Goal: Information Seeking & Learning: Learn about a topic

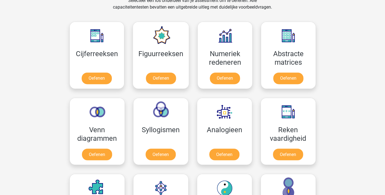
scroll to position [236, 0]
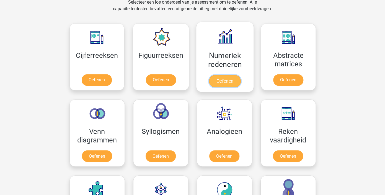
click at [219, 82] on link "Oefenen" at bounding box center [225, 81] width 32 height 12
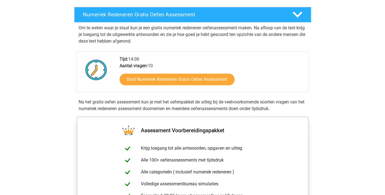
scroll to position [120, 0]
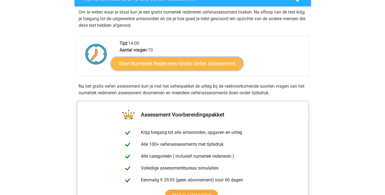
click at [148, 63] on link "Start Numeriek Redeneren Gratis Oefen Assessment" at bounding box center [177, 63] width 132 height 13
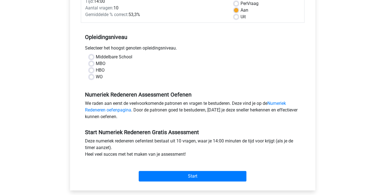
scroll to position [87, 0]
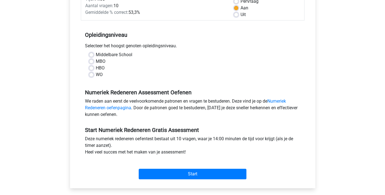
click at [96, 61] on label "MBO" at bounding box center [101, 61] width 10 height 7
click at [91, 61] on input "MBO" at bounding box center [91, 61] width 4 height 6
radio input "true"
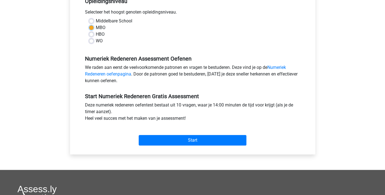
scroll to position [141, 0]
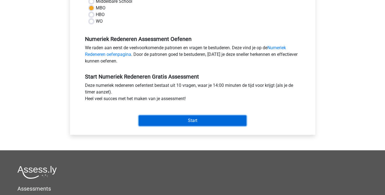
click at [151, 120] on input "Start" at bounding box center [193, 120] width 108 height 11
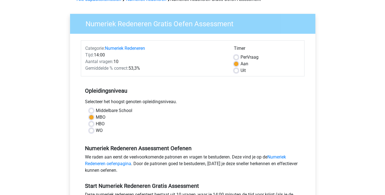
scroll to position [0, 0]
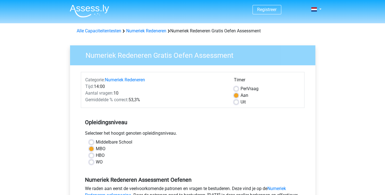
click at [240, 94] on label "Aan" at bounding box center [244, 95] width 8 height 7
click at [237, 94] on input "Aan" at bounding box center [236, 95] width 4 height 6
click at [240, 102] on label "Uit" at bounding box center [242, 102] width 5 height 7
click at [236, 102] on input "Uit" at bounding box center [236, 102] width 4 height 6
radio input "true"
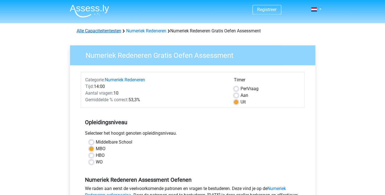
click at [113, 30] on link "Alle Capaciteitentesten" at bounding box center [99, 30] width 45 height 5
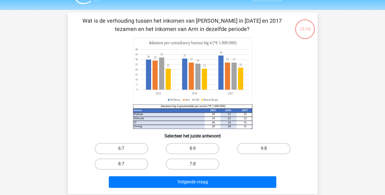
scroll to position [19, 0]
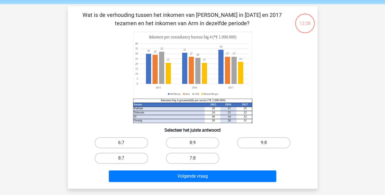
click at [140, 143] on label "6:7" at bounding box center [121, 142] width 53 height 11
click at [125, 143] on input "6:7" at bounding box center [123, 145] width 4 height 4
radio input "true"
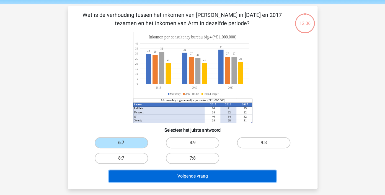
click at [144, 179] on button "Volgende vraag" at bounding box center [192, 176] width 167 height 12
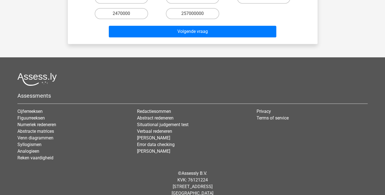
scroll to position [0, 0]
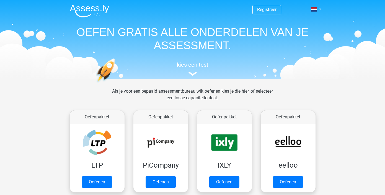
scroll to position [235, 0]
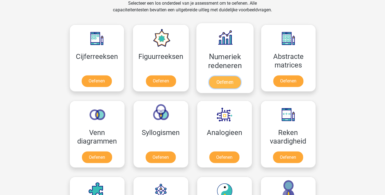
click at [230, 84] on link "Oefenen" at bounding box center [225, 82] width 32 height 12
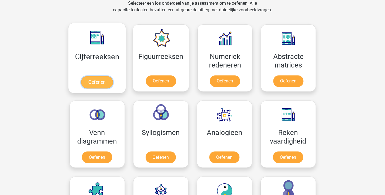
click at [94, 81] on link "Oefenen" at bounding box center [97, 82] width 32 height 12
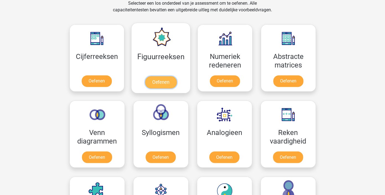
click at [157, 84] on link "Oefenen" at bounding box center [161, 82] width 32 height 12
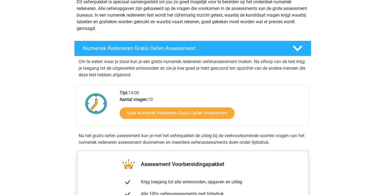
scroll to position [72, 0]
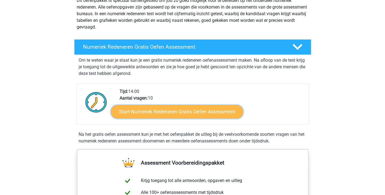
click at [129, 112] on link "Start Numeriek Redeneren Gratis Oefen Assessment" at bounding box center [177, 111] width 132 height 13
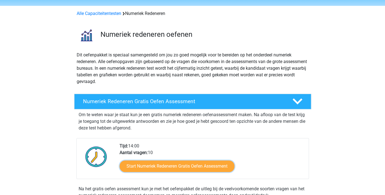
scroll to position [0, 0]
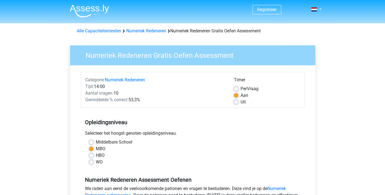
click at [240, 95] on label "Aan" at bounding box center [244, 95] width 8 height 7
click at [237, 95] on input "Aan" at bounding box center [236, 95] width 4 height 6
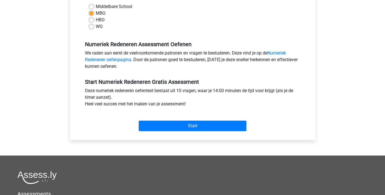
scroll to position [141, 0]
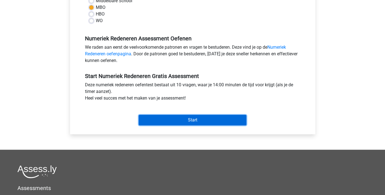
click at [208, 121] on input "Start" at bounding box center [193, 120] width 108 height 11
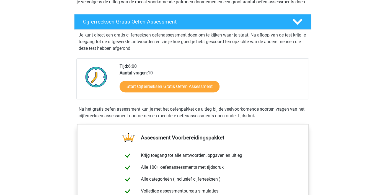
scroll to position [91, 0]
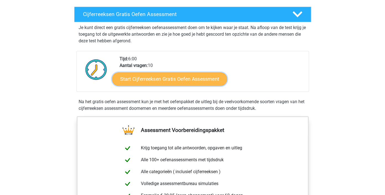
click at [152, 85] on link "Start Cijferreeksen Gratis Oefen Assessment" at bounding box center [169, 78] width 115 height 13
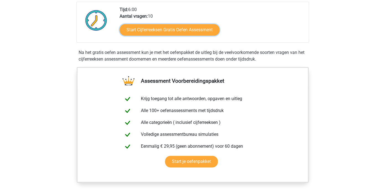
scroll to position [0, 0]
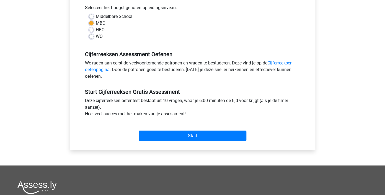
scroll to position [132, 0]
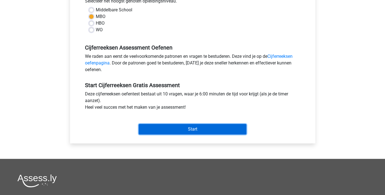
click at [163, 129] on input "Start" at bounding box center [193, 129] width 108 height 11
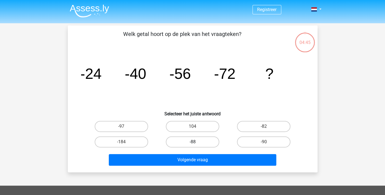
click at [201, 141] on label "-88" at bounding box center [192, 141] width 53 height 11
click at [196, 142] on input "-88" at bounding box center [194, 144] width 4 height 4
radio input "true"
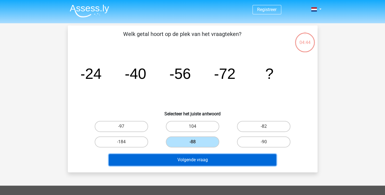
click at [199, 159] on button "Volgende vraag" at bounding box center [192, 160] width 167 height 12
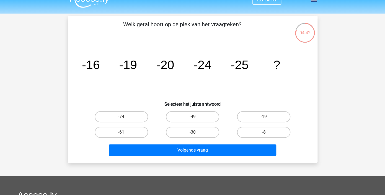
scroll to position [9, 0]
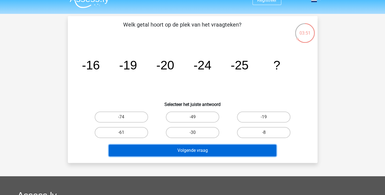
click at [198, 151] on button "Volgende vraag" at bounding box center [192, 151] width 167 height 12
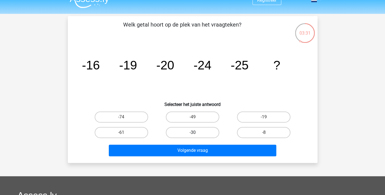
click at [211, 132] on label "-30" at bounding box center [192, 132] width 53 height 11
click at [196, 132] on input "-30" at bounding box center [194, 134] width 4 height 4
radio input "true"
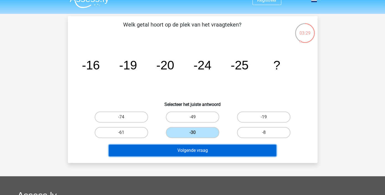
click at [210, 151] on button "Volgende vraag" at bounding box center [192, 151] width 167 height 12
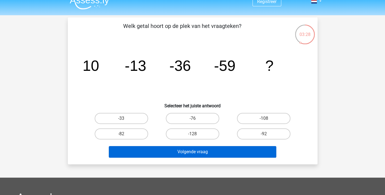
scroll to position [5, 0]
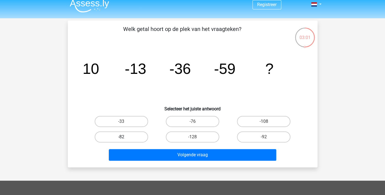
click at [138, 138] on label "-82" at bounding box center [121, 136] width 53 height 11
click at [125, 138] on input "-82" at bounding box center [123, 139] width 4 height 4
radio input "true"
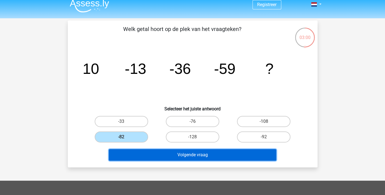
click at [145, 154] on button "Volgende vraag" at bounding box center [192, 155] width 167 height 12
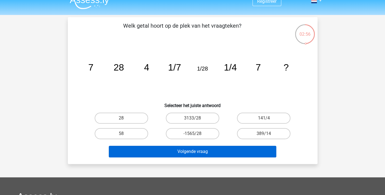
scroll to position [0, 0]
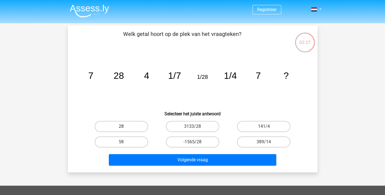
click at [136, 126] on label "28" at bounding box center [121, 126] width 53 height 11
click at [125, 126] on input "28" at bounding box center [123, 128] width 4 height 4
radio input "true"
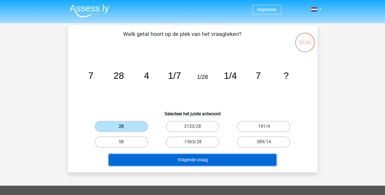
click at [156, 162] on button "Volgende vraag" at bounding box center [192, 160] width 167 height 12
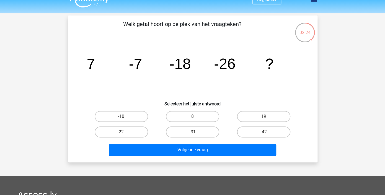
scroll to position [9, 0]
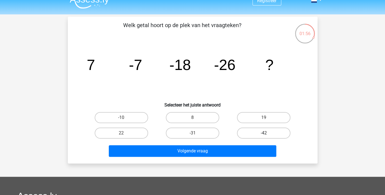
click at [247, 133] on label "-42" at bounding box center [263, 133] width 53 height 11
click at [264, 133] on input "-42" at bounding box center [266, 135] width 4 height 4
radio input "true"
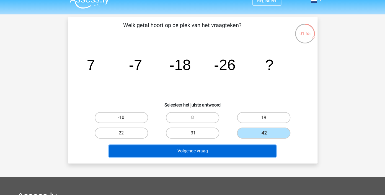
click at [245, 149] on button "Volgende vraag" at bounding box center [192, 151] width 167 height 12
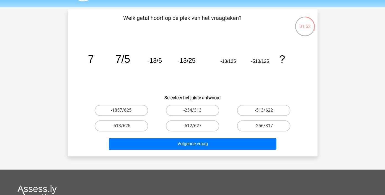
scroll to position [15, 0]
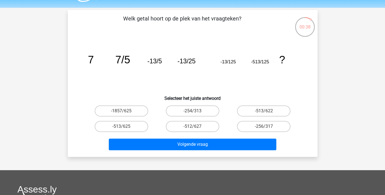
click at [122, 127] on input "-513/625" at bounding box center [123, 128] width 4 height 4
radio input "true"
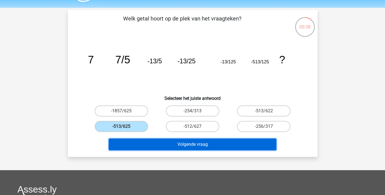
click at [134, 147] on button "Volgende vraag" at bounding box center [192, 145] width 167 height 12
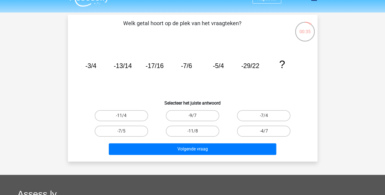
scroll to position [11, 0]
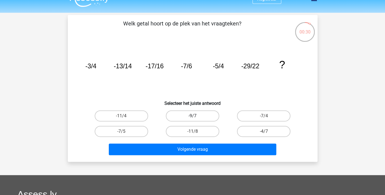
click at [188, 116] on label "-9/7" at bounding box center [192, 115] width 53 height 11
click at [192, 116] on input "-9/7" at bounding box center [194, 118] width 4 height 4
radio input "true"
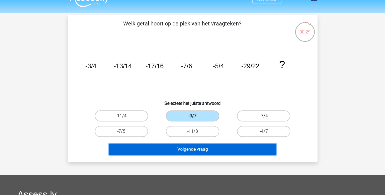
click at [186, 150] on button "Volgende vraag" at bounding box center [192, 150] width 167 height 12
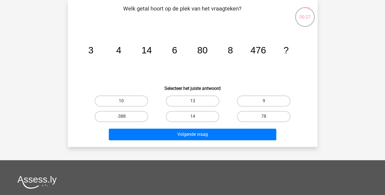
scroll to position [0, 0]
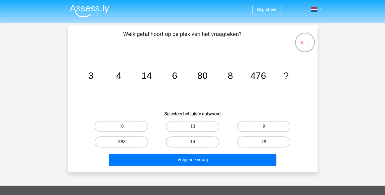
click at [188, 143] on label "14" at bounding box center [192, 141] width 53 height 11
click at [192, 143] on input "14" at bounding box center [194, 144] width 4 height 4
radio input "true"
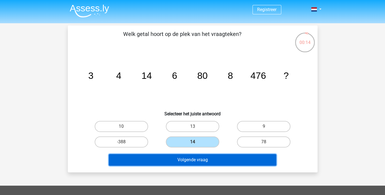
click at [191, 161] on button "Volgende vraag" at bounding box center [192, 160] width 167 height 12
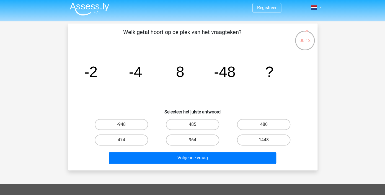
scroll to position [2, 0]
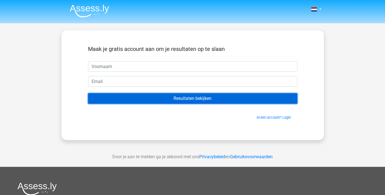
click at [143, 97] on input "Resultaten bekijken" at bounding box center [192, 98] width 209 height 11
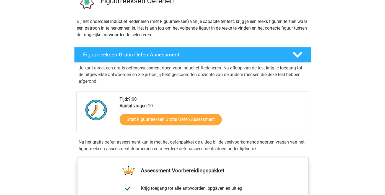
scroll to position [74, 0]
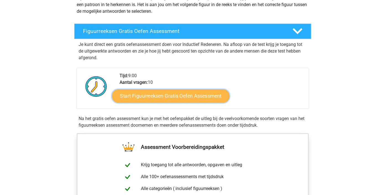
click at [139, 94] on link "Start Figuurreeksen Gratis Oefen Assessment" at bounding box center [170, 95] width 117 height 13
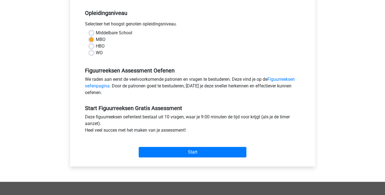
scroll to position [148, 0]
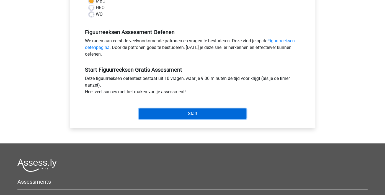
click at [206, 115] on input "Start" at bounding box center [193, 113] width 108 height 11
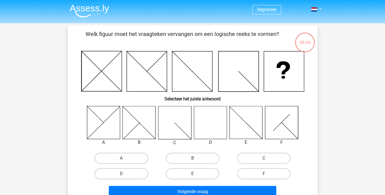
click at [208, 120] on icon at bounding box center [210, 122] width 33 height 33
click at [135, 173] on label "D" at bounding box center [121, 173] width 53 height 11
click at [125, 174] on input "D" at bounding box center [123, 176] width 4 height 4
radio input "true"
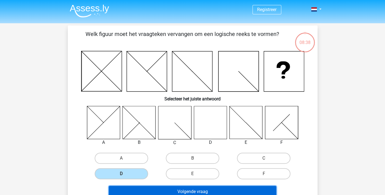
click at [136, 188] on button "Volgende vraag" at bounding box center [192, 192] width 167 height 12
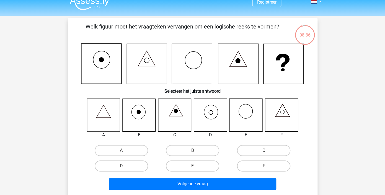
scroll to position [4, 0]
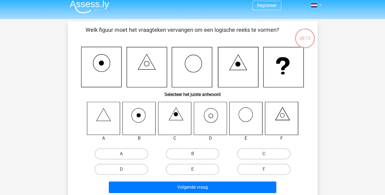
click at [211, 115] on icon at bounding box center [210, 118] width 33 height 33
click at [138, 168] on label "D" at bounding box center [121, 169] width 53 height 11
click at [125, 169] on input "D" at bounding box center [123, 171] width 4 height 4
radio input "true"
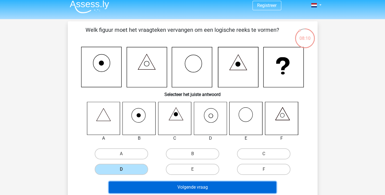
click at [143, 186] on button "Volgende vraag" at bounding box center [192, 187] width 167 height 12
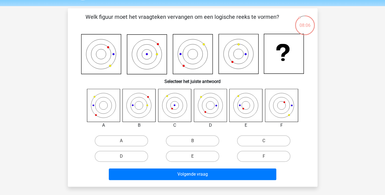
scroll to position [16, 0]
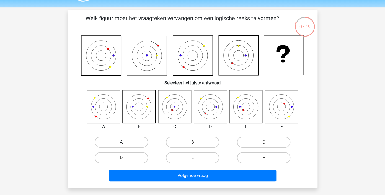
click at [118, 142] on label "A" at bounding box center [121, 142] width 53 height 11
click at [121, 142] on input "A" at bounding box center [123, 144] width 4 height 4
radio input "true"
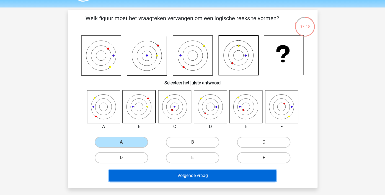
click at [134, 173] on button "Volgende vraag" at bounding box center [192, 176] width 167 height 12
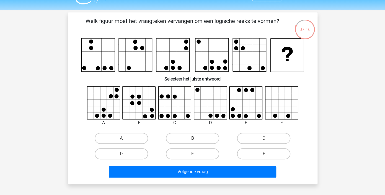
scroll to position [12, 0]
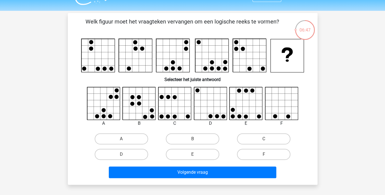
click at [208, 99] on icon at bounding box center [210, 103] width 33 height 33
click at [135, 156] on label "D" at bounding box center [121, 154] width 53 height 11
click at [125, 156] on input "D" at bounding box center [123, 156] width 4 height 4
radio input "true"
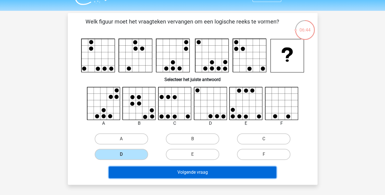
click at [137, 171] on button "Volgende vraag" at bounding box center [192, 173] width 167 height 12
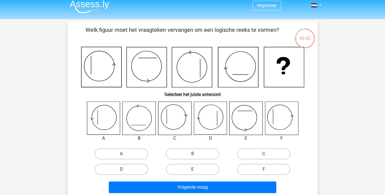
scroll to position [4, 0]
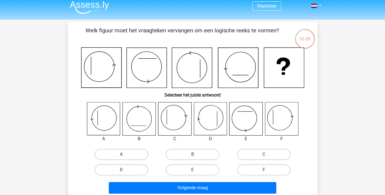
click at [211, 116] on icon at bounding box center [210, 118] width 33 height 33
click at [140, 172] on label "D" at bounding box center [121, 169] width 53 height 11
click at [125, 172] on input "D" at bounding box center [123, 172] width 4 height 4
radio input "true"
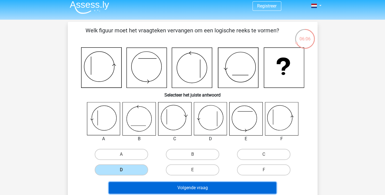
click at [149, 187] on button "Volgende vraag" at bounding box center [192, 188] width 167 height 12
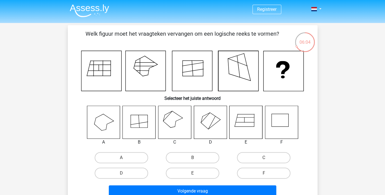
scroll to position [0, 0]
click at [212, 121] on icon at bounding box center [210, 122] width 33 height 33
click at [133, 175] on label "D" at bounding box center [121, 173] width 53 height 11
click at [125, 175] on input "D" at bounding box center [123, 175] width 4 height 4
radio input "true"
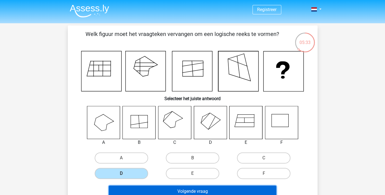
click at [138, 188] on button "Volgende vraag" at bounding box center [192, 192] width 167 height 12
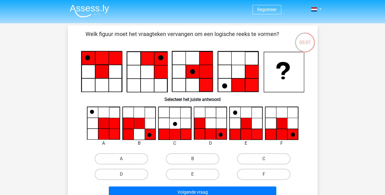
click at [236, 123] on icon at bounding box center [245, 123] width 33 height 33
click at [204, 175] on label "E" at bounding box center [192, 174] width 53 height 11
click at [196, 175] on input "E" at bounding box center [194, 176] width 4 height 4
radio input "true"
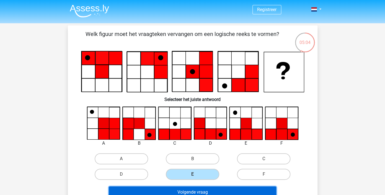
click at [199, 190] on button "Volgende vraag" at bounding box center [192, 192] width 167 height 12
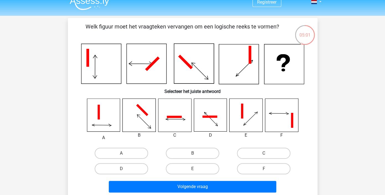
scroll to position [7, 0]
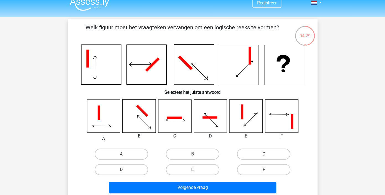
click at [142, 117] on icon at bounding box center [139, 116] width 33 height 33
click at [184, 154] on label "B" at bounding box center [192, 154] width 53 height 11
click at [192, 154] on input "B" at bounding box center [194, 156] width 4 height 4
radio input "true"
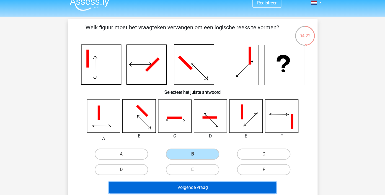
click at [186, 187] on button "Volgende vraag" at bounding box center [192, 188] width 167 height 12
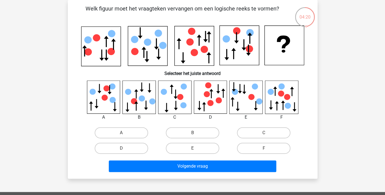
scroll to position [0, 0]
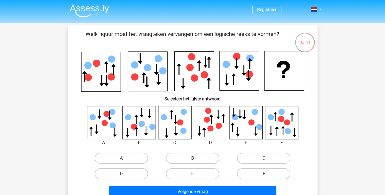
click at [201, 159] on label "B" at bounding box center [192, 158] width 53 height 11
click at [196, 159] on input "B" at bounding box center [194, 160] width 4 height 4
radio input "true"
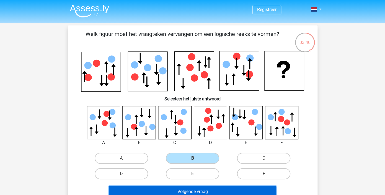
click at [199, 190] on button "Volgende vraag" at bounding box center [192, 192] width 167 height 12
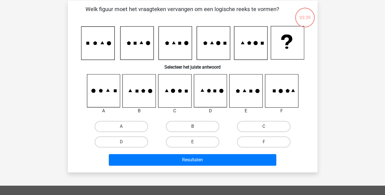
scroll to position [25, 0]
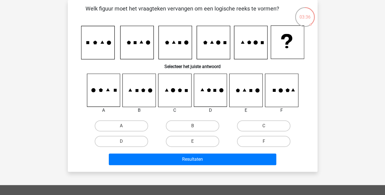
drag, startPoint x: 136, startPoint y: 56, endPoint x: 136, endPoint y: 63, distance: 6.9
click at [136, 63] on div "Welk figuur moet het vraagteken vervangen om een logische reeks te vormen? Sele…" at bounding box center [192, 85] width 245 height 163
click at [251, 123] on label "C" at bounding box center [263, 125] width 53 height 11
click at [264, 126] on input "C" at bounding box center [266, 128] width 4 height 4
radio input "true"
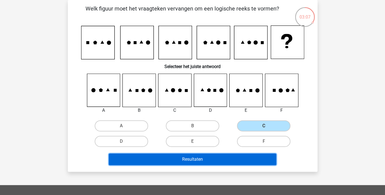
click at [216, 164] on button "Resultaten" at bounding box center [192, 160] width 167 height 12
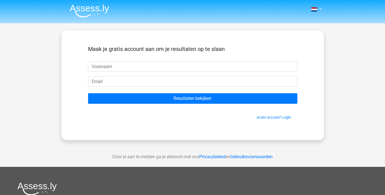
click at [171, 66] on input "text" at bounding box center [192, 66] width 209 height 11
type input "c"
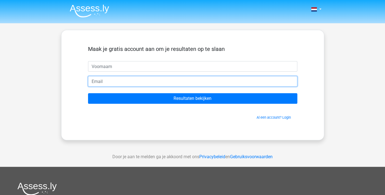
click at [157, 79] on input "email" at bounding box center [192, 81] width 209 height 11
type input "[EMAIL_ADDRESS][DOMAIN_NAME]"
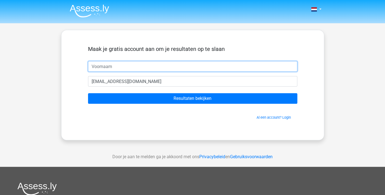
click at [113, 67] on input "text" at bounding box center [192, 66] width 209 height 11
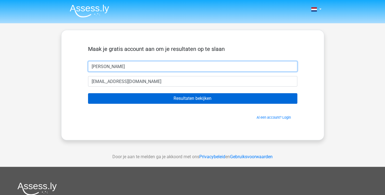
type input "Colette"
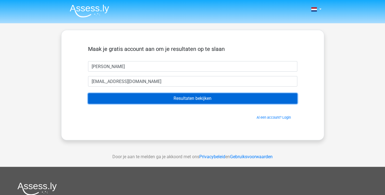
click at [178, 98] on input "Resultaten bekijken" at bounding box center [192, 98] width 209 height 11
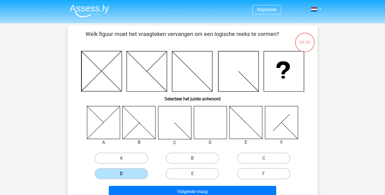
scroll to position [25, 0]
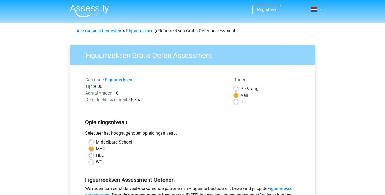
scroll to position [148, 0]
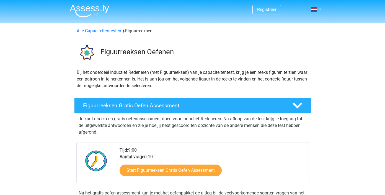
scroll to position [74, 0]
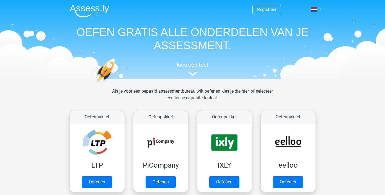
scroll to position [235, 0]
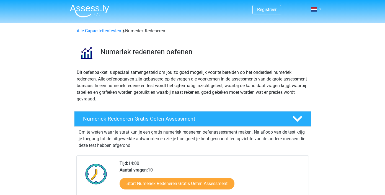
scroll to position [120, 0]
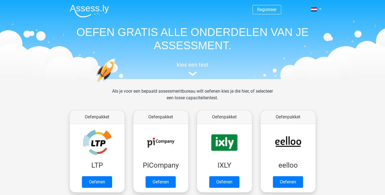
scroll to position [236, 0]
